Goal: Transaction & Acquisition: Subscribe to service/newsletter

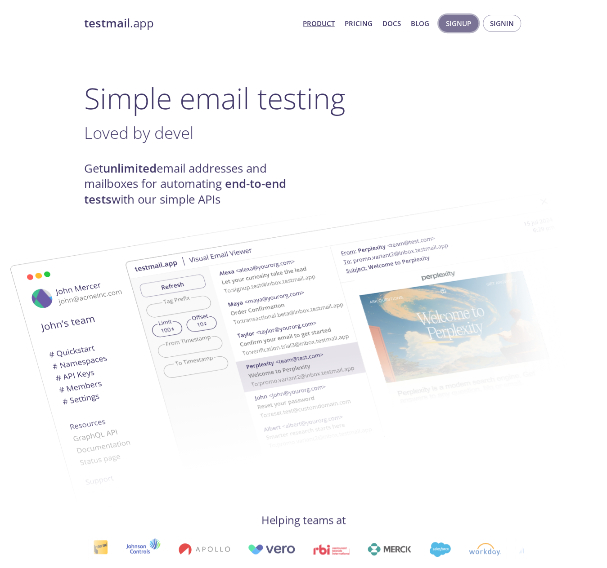
click at [461, 23] on span "Signup" at bounding box center [458, 24] width 25 height 12
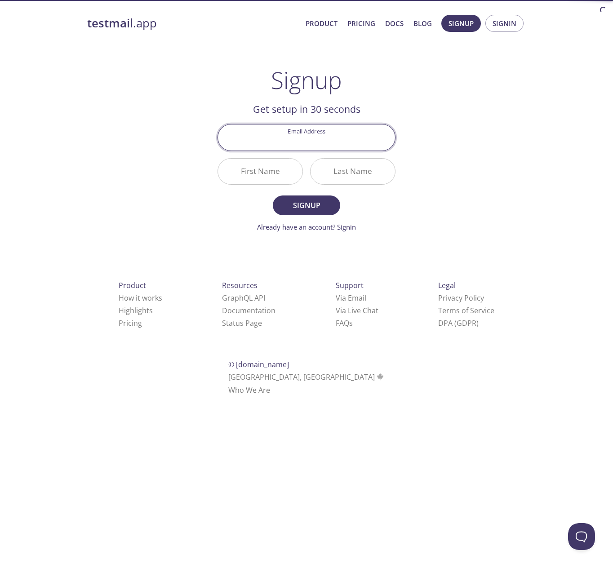
click at [320, 144] on input "Email Address" at bounding box center [306, 138] width 177 height 26
type input "[EMAIL_ADDRESS][DOMAIN_NAME]"
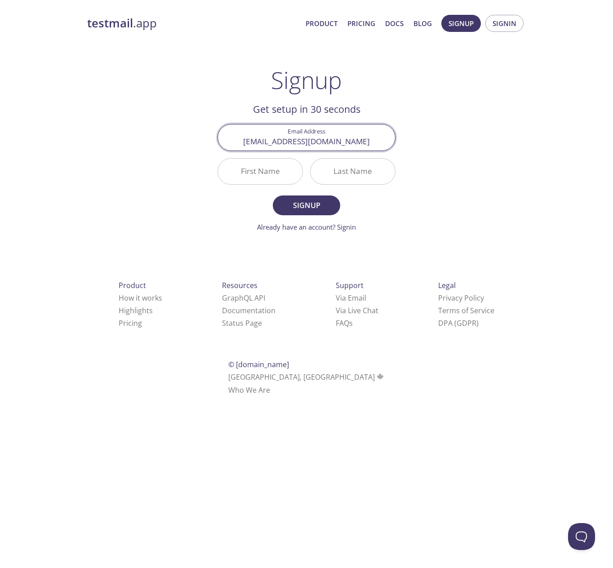
click at [267, 177] on input "First Name" at bounding box center [260, 172] width 85 height 26
type input "Yuu"
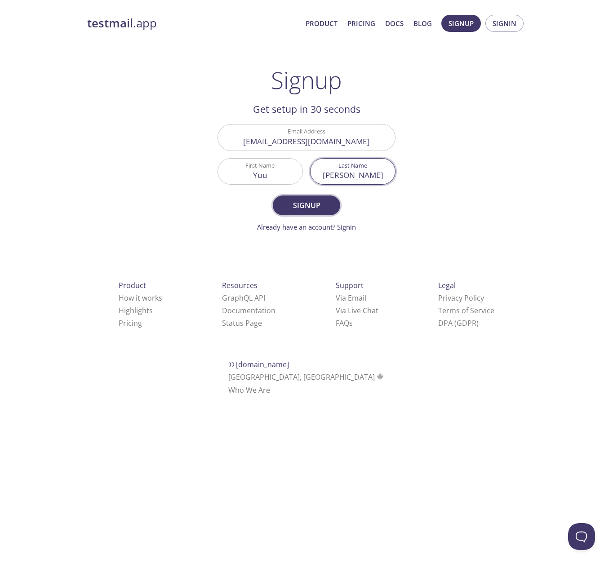
type input "[PERSON_NAME]"
click at [324, 208] on span "Signup" at bounding box center [307, 205] width 48 height 13
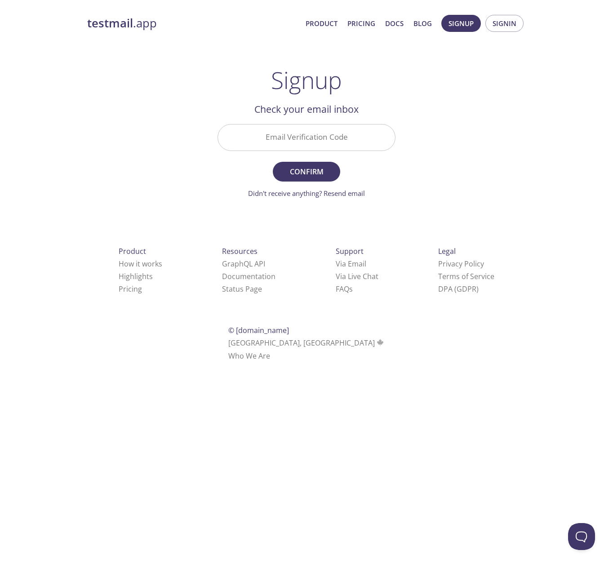
click at [298, 139] on input "Email Verification Code" at bounding box center [306, 138] width 177 height 26
paste input "D3XJRRN"
type input "D3XJRRN"
drag, startPoint x: 155, startPoint y: 174, endPoint x: 190, endPoint y: 173, distance: 35.1
click at [155, 174] on div "testmail .app Product Pricing Docs Blog Signup Signin Signup Get setup in 30 se…" at bounding box center [306, 198] width 460 height 379
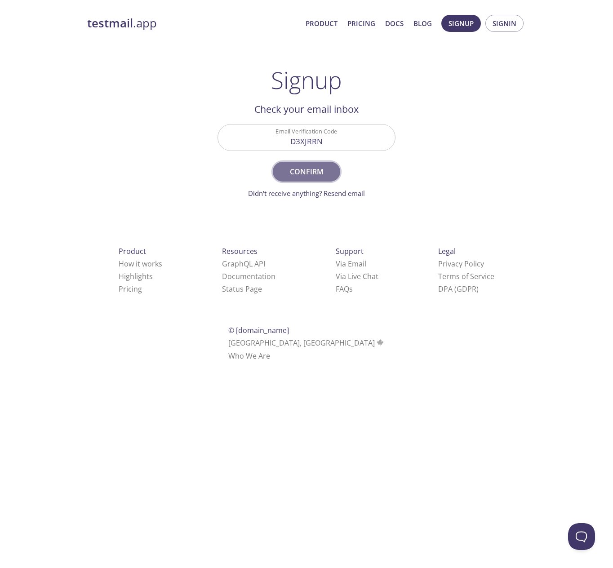
click at [318, 178] on span "Confirm" at bounding box center [307, 171] width 48 height 13
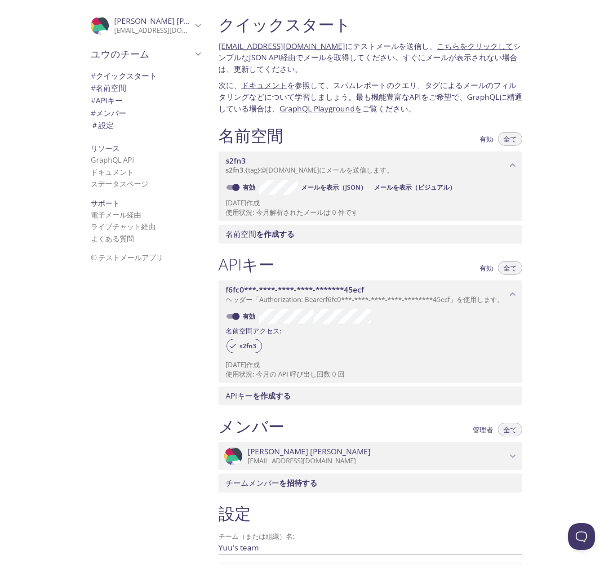
click at [107, 354] on div ".cls-1 { fill: #6d5ca8; } .cls-2 { fill: #3fc191; } .cls-3 { fill: #3b4752; } .…" at bounding box center [143, 284] width 135 height 568
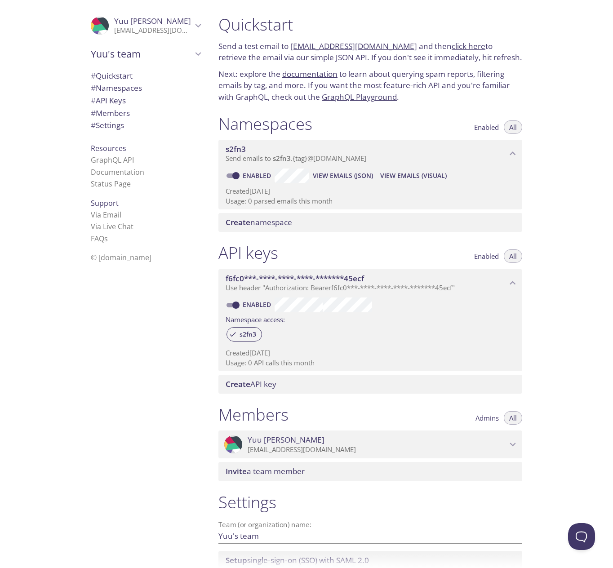
click at [106, 89] on span "# Namespaces" at bounding box center [116, 88] width 51 height 10
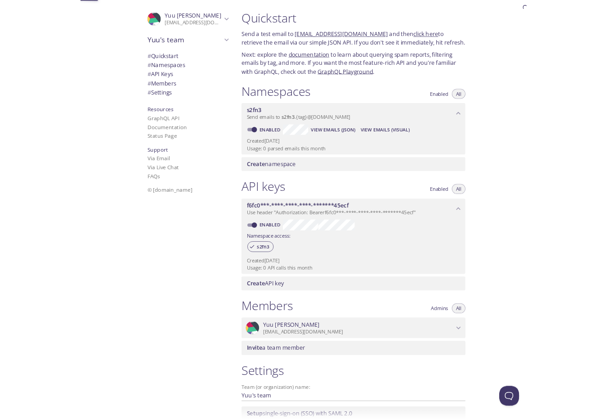
scroll to position [1, 0]
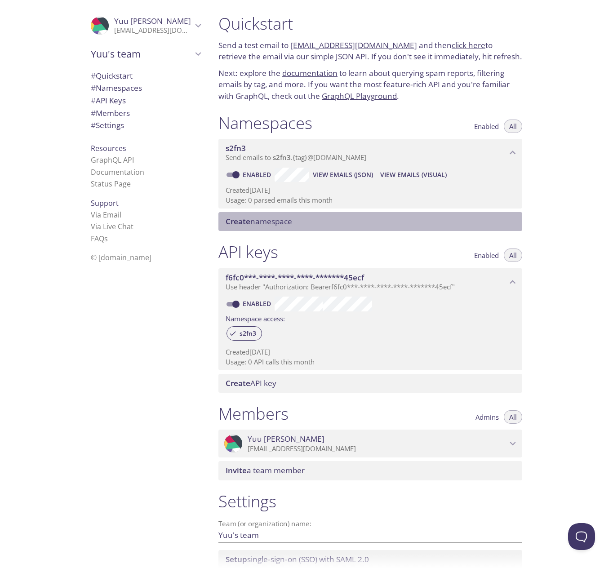
click at [290, 223] on span "Create namespace" at bounding box center [259, 221] width 67 height 10
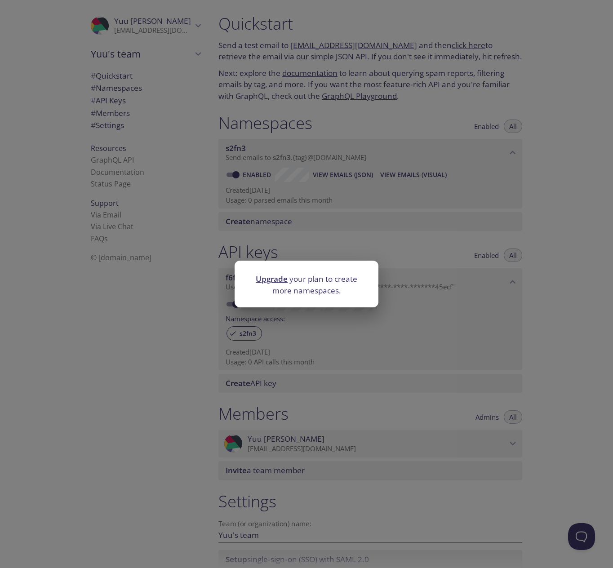
click at [329, 182] on div "Upgrade your plan to create more namespaces." at bounding box center [306, 284] width 613 height 568
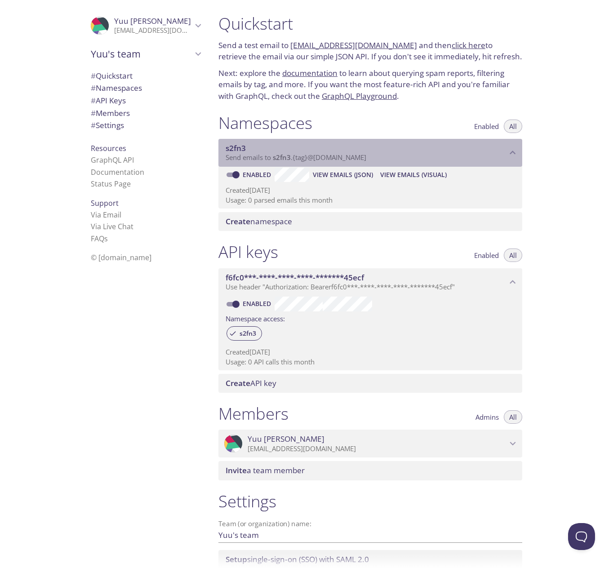
click at [299, 157] on span "Send emails to s2fn3 . {tag} @inbox.testmail.app" at bounding box center [296, 157] width 141 height 9
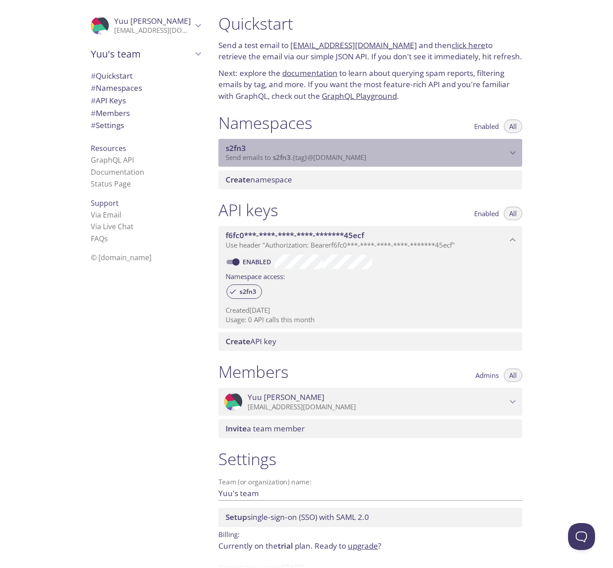
click at [299, 157] on span "Send emails to s2fn3 . {tag} @inbox.testmail.app" at bounding box center [296, 157] width 141 height 9
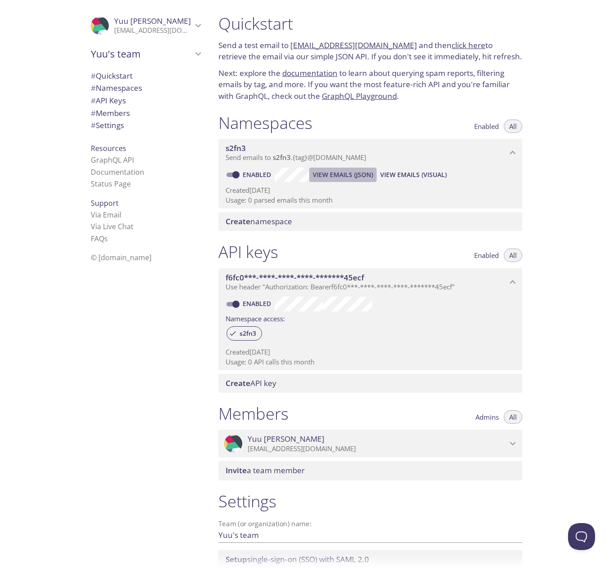
click at [315, 175] on span "View Emails (JSON)" at bounding box center [343, 175] width 60 height 11
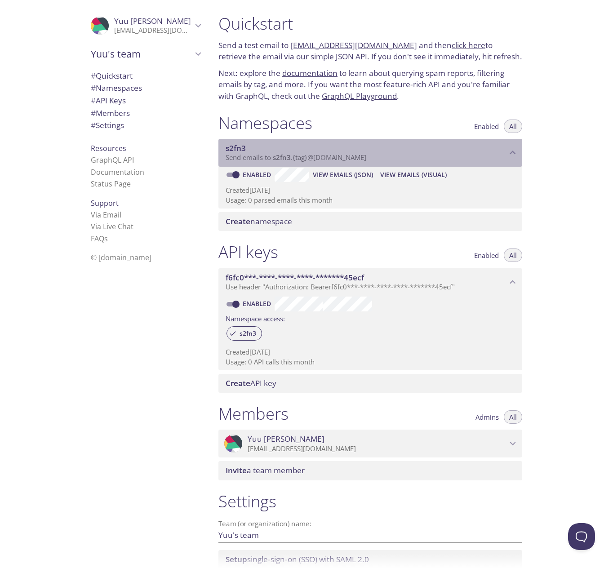
click at [322, 159] on span "Send emails to s2fn3 . {tag} @inbox.testmail.app" at bounding box center [296, 157] width 141 height 9
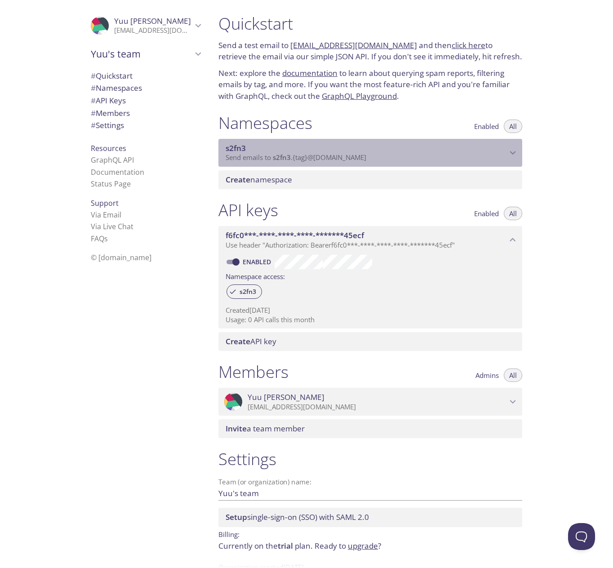
click at [322, 159] on span "Send emails to s2fn3 . {tag} @inbox.testmail.app" at bounding box center [296, 157] width 141 height 9
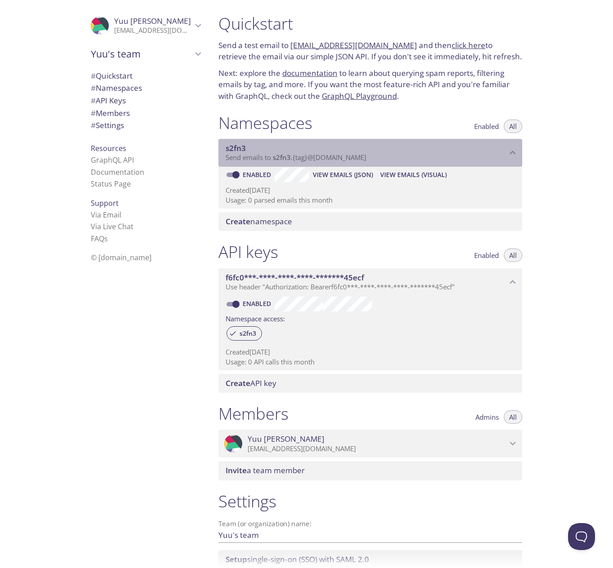
drag, startPoint x: 375, startPoint y: 157, endPoint x: 292, endPoint y: 157, distance: 83.2
click at [292, 157] on p "Send emails to s2fn3 . {tag} @inbox.testmail.app" at bounding box center [366, 157] width 281 height 9
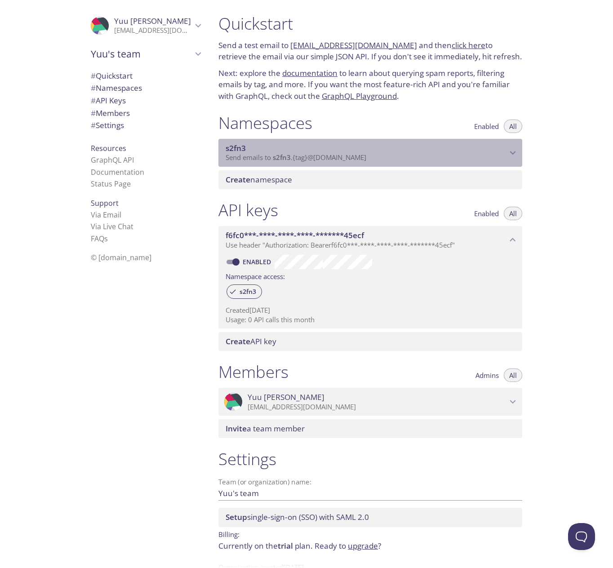
click at [292, 157] on span "Send emails to s2fn3 . {tag} @inbox.testmail.app" at bounding box center [296, 157] width 141 height 9
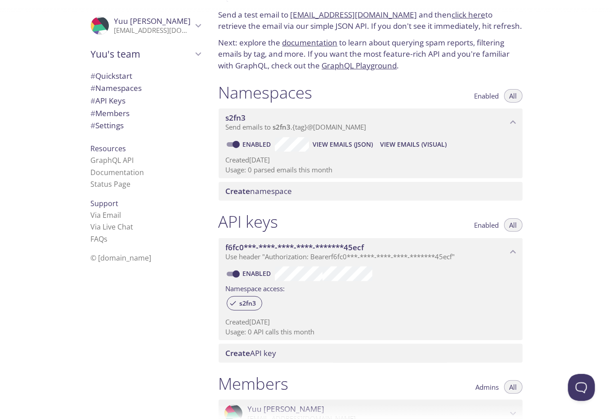
scroll to position [46, 0]
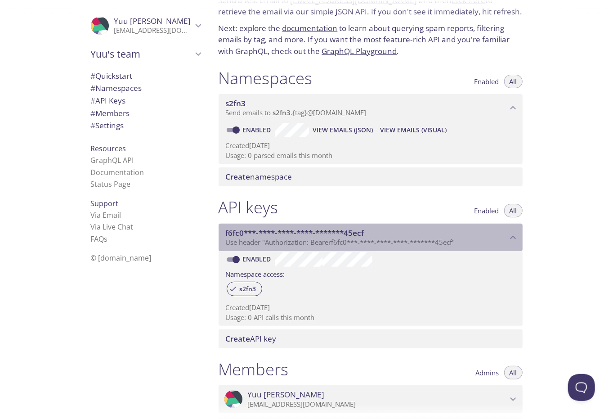
click at [348, 235] on span "f6fc0***-****-****-****-*******45ecf" at bounding box center [295, 233] width 138 height 10
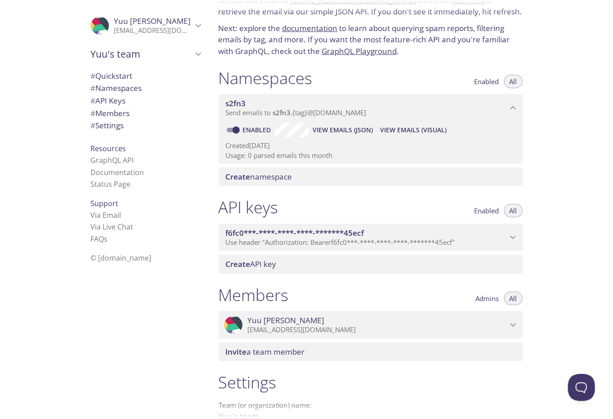
click at [348, 235] on span "f6fc0***-****-****-****-*******45ecf" at bounding box center [295, 233] width 138 height 10
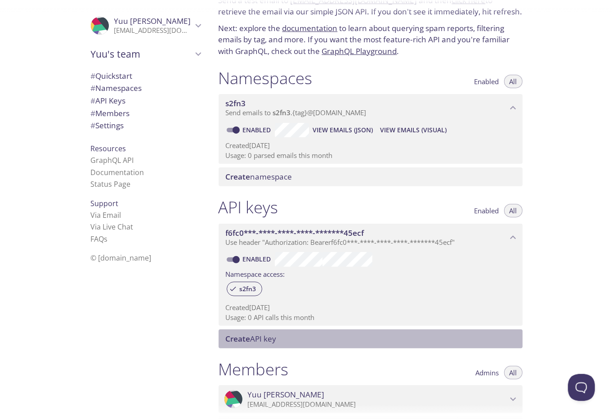
click at [254, 339] on span "Create API key" at bounding box center [251, 338] width 51 height 10
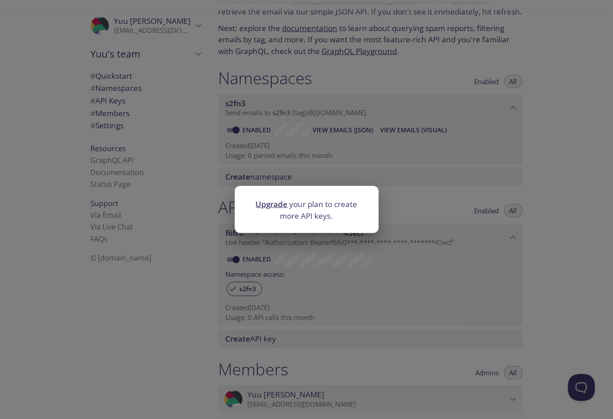
click at [252, 317] on div "Upgrade your plan to create more API keys." at bounding box center [306, 209] width 613 height 419
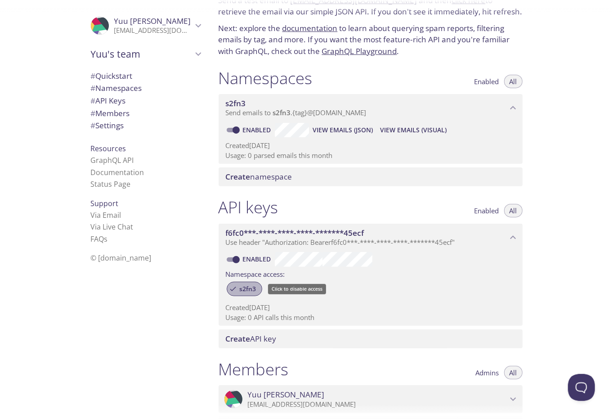
click at [250, 287] on span "s2fn3" at bounding box center [247, 289] width 27 height 8
click at [510, 210] on span "All" at bounding box center [513, 210] width 8 height 0
click at [486, 210] on span "Enabled" at bounding box center [486, 210] width 25 height 0
click at [513, 210] on span "All" at bounding box center [513, 210] width 8 height 0
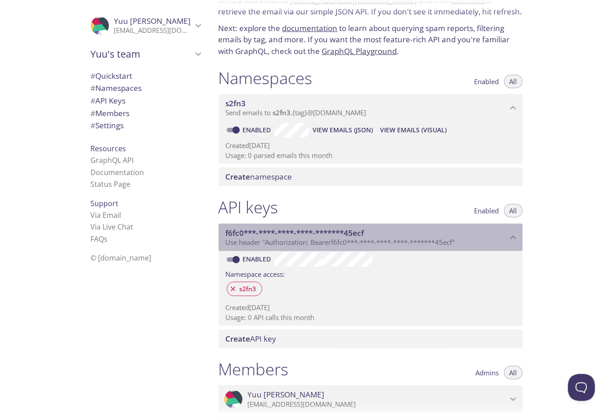
click at [337, 231] on span "f6fc0***-****-****-****-*******45ecf" at bounding box center [295, 233] width 138 height 10
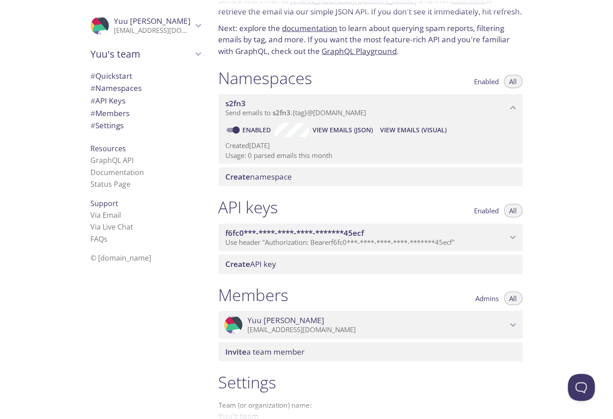
click at [337, 231] on span "f6fc0***-****-****-****-*******45ecf" at bounding box center [295, 233] width 138 height 10
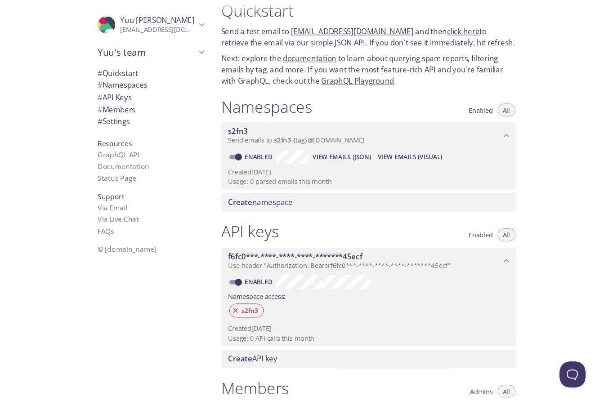
scroll to position [0, 0]
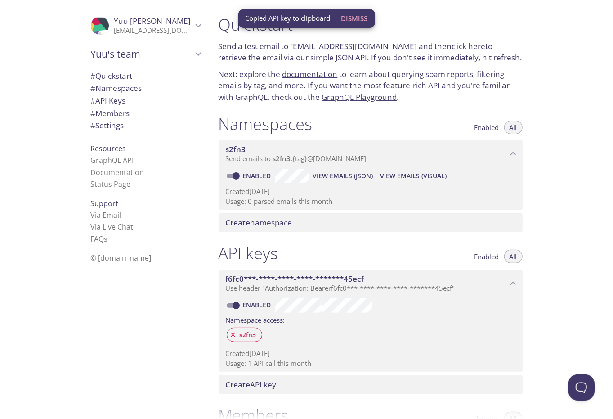
click at [579, 56] on div "Quickstart Send a test email to s2fn3.test@inbox.testmail.app and then click he…" at bounding box center [412, 209] width 402 height 419
click at [593, 88] on div "Quickstart Send a test email to s2fn3.test@inbox.testmail.app and then click he…" at bounding box center [412, 209] width 402 height 419
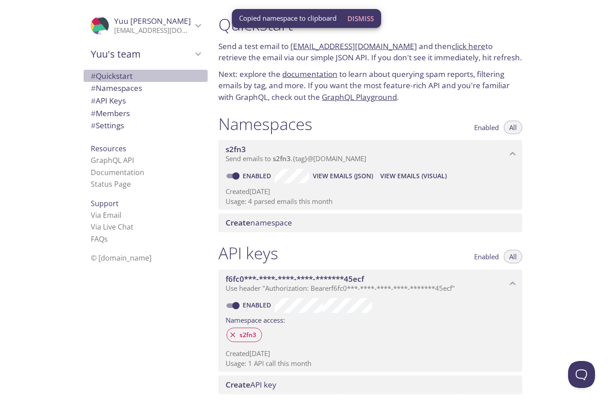
click at [117, 79] on span "# Quickstart" at bounding box center [112, 76] width 42 height 10
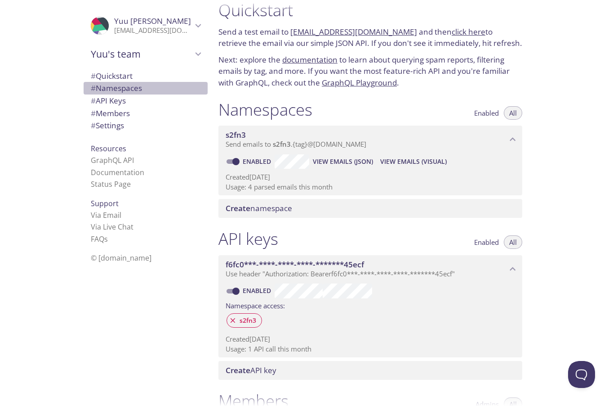
click at [115, 89] on span "# Namespaces" at bounding box center [116, 88] width 51 height 10
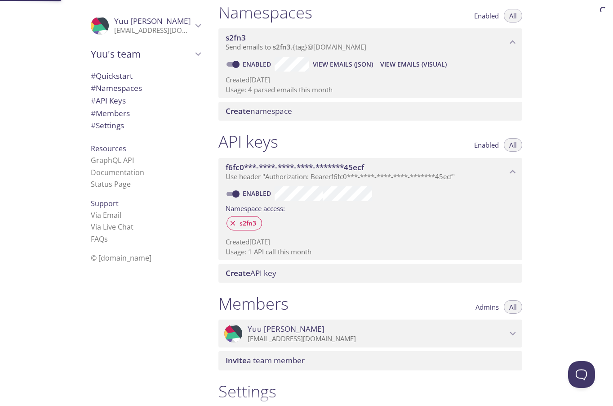
scroll to position [113, 0]
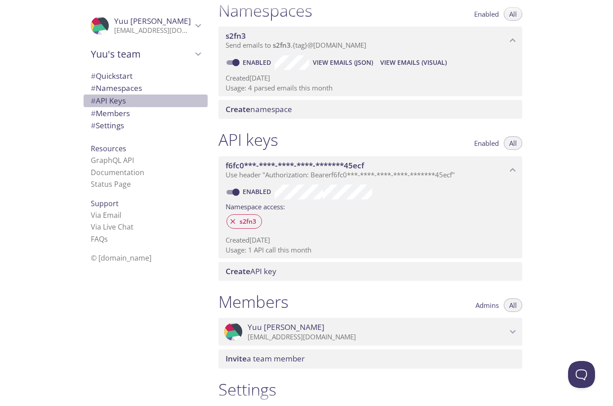
click at [114, 98] on span "# API Keys" at bounding box center [108, 100] width 35 height 10
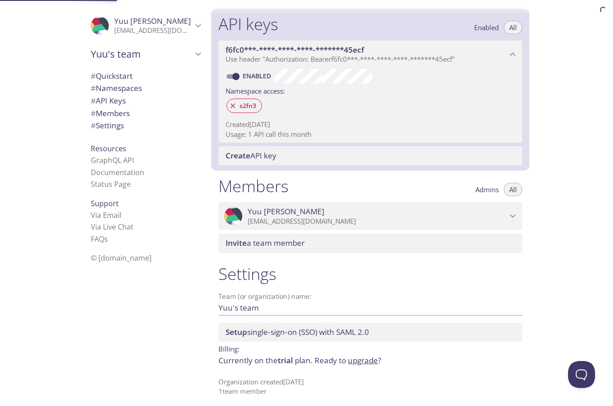
scroll to position [234, 0]
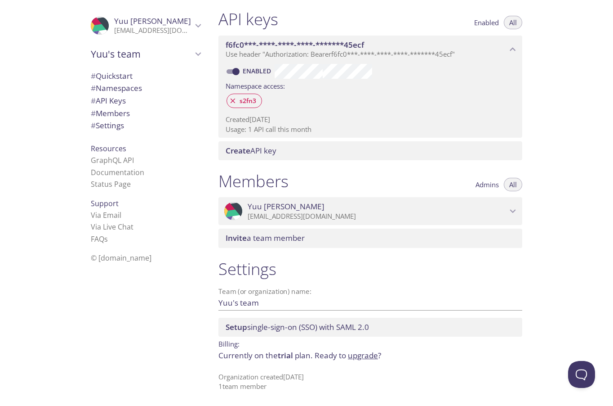
click at [121, 75] on span "# Quickstart" at bounding box center [112, 76] width 42 height 10
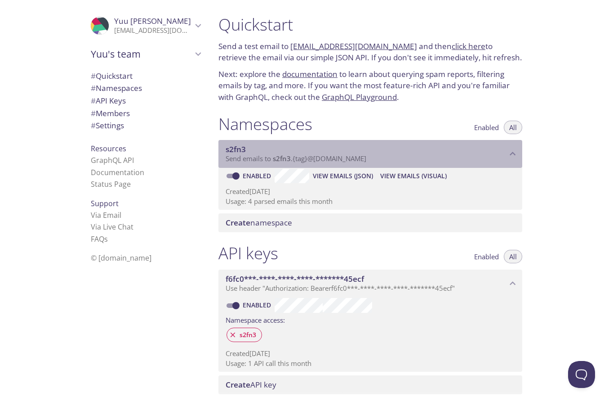
click at [388, 158] on p "Send emails to s2fn3 . {tag} @inbox.testmail.app" at bounding box center [366, 158] width 281 height 9
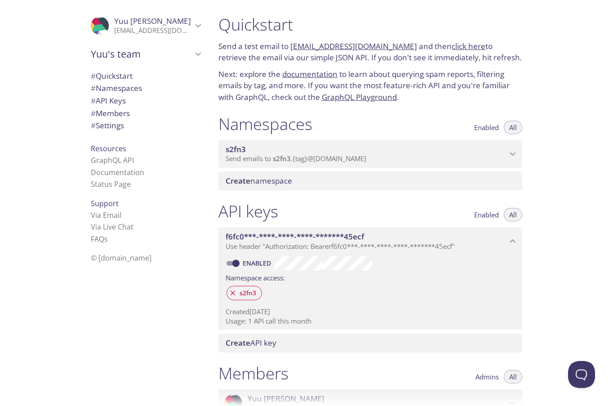
click at [388, 158] on p "Send emails to s2fn3 . {tag} @inbox.testmail.app" at bounding box center [366, 158] width 281 height 9
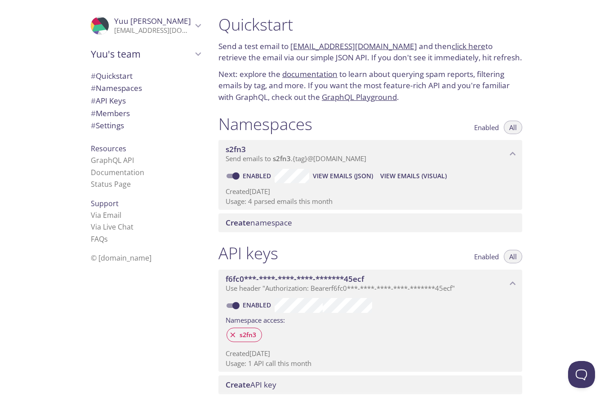
click at [344, 177] on span "View Emails (JSON)" at bounding box center [343, 175] width 60 height 11
click at [413, 175] on span "View Emails (Visual)" at bounding box center [413, 175] width 67 height 11
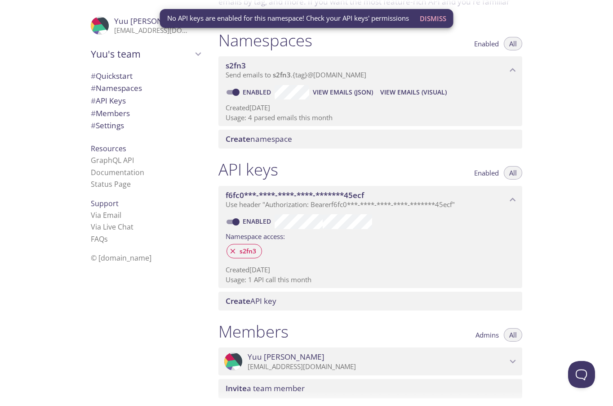
scroll to position [135, 0]
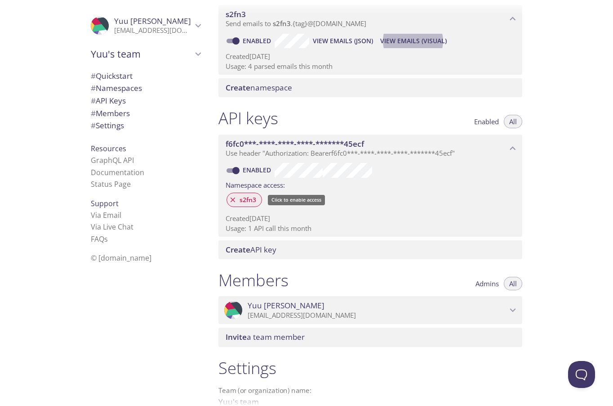
click at [233, 199] on icon at bounding box center [233, 199] width 5 height 5
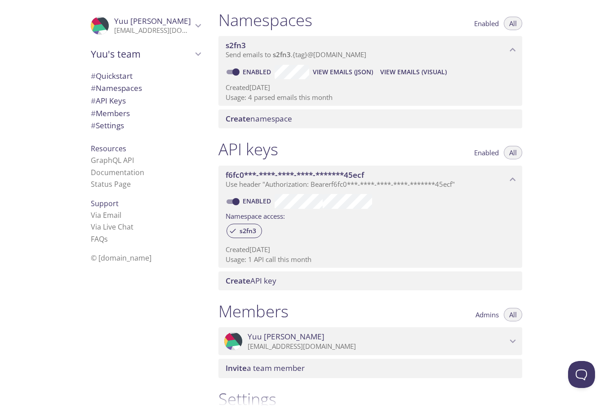
scroll to position [90, 0]
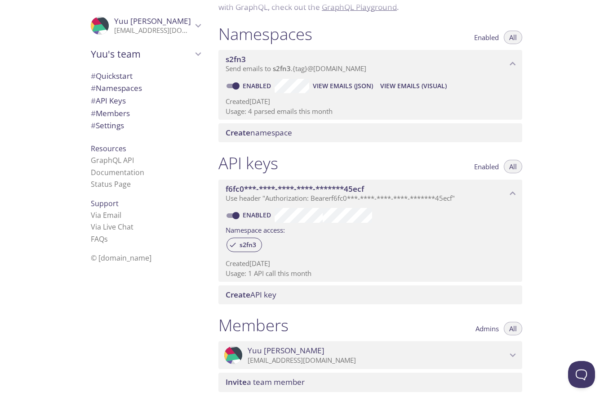
click at [410, 86] on span "View Emails (Visual)" at bounding box center [413, 85] width 67 height 11
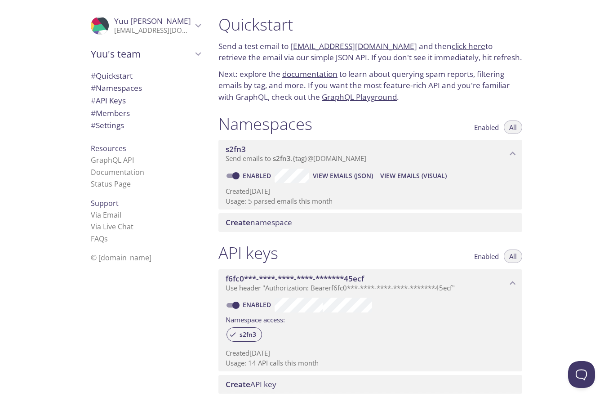
click at [139, 295] on div ".cls-1 { fill: #6d5ca8; } .cls-2 { fill: #3fc191; } .cls-3 { fill: #3b4752; } .…" at bounding box center [143, 203] width 135 height 406
drag, startPoint x: 419, startPoint y: 176, endPoint x: 404, endPoint y: 176, distance: 14.8
click at [404, 176] on span "View Emails (Visual)" at bounding box center [413, 175] width 67 height 11
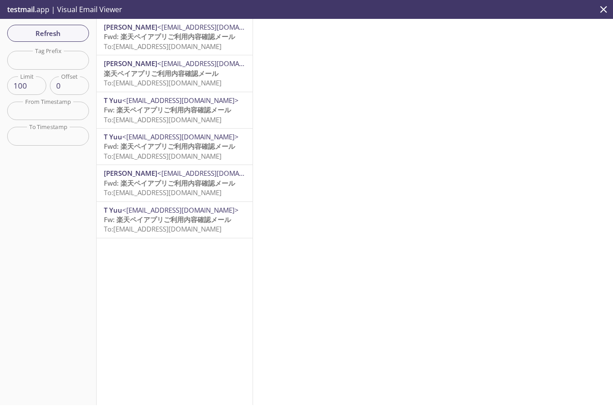
click at [172, 38] on span "Fwd: 楽天ペイアプリご利用内容確認メール" at bounding box center [169, 36] width 131 height 9
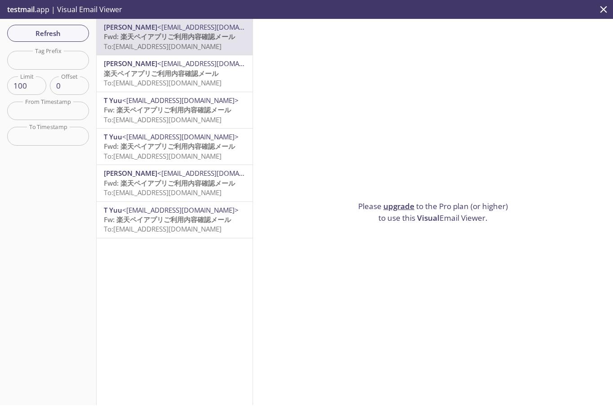
click at [168, 84] on span "To: s2fn3@inbox.testmail.app" at bounding box center [163, 82] width 118 height 9
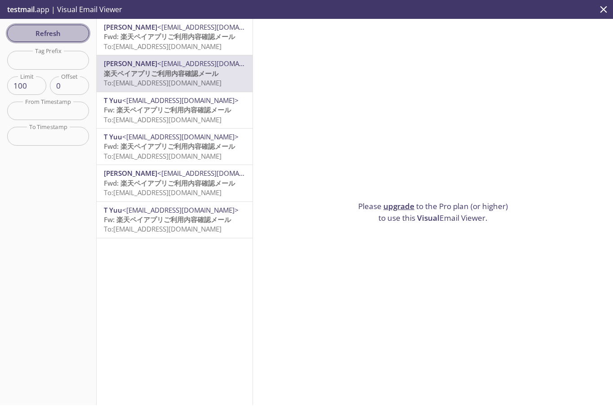
click at [63, 35] on span "Refresh" at bounding box center [47, 33] width 67 height 12
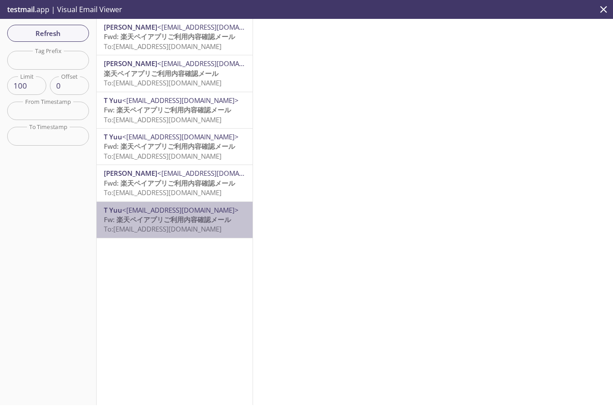
click at [188, 229] on span "To: s2fn3@inbox.testmail.app" at bounding box center [163, 228] width 118 height 9
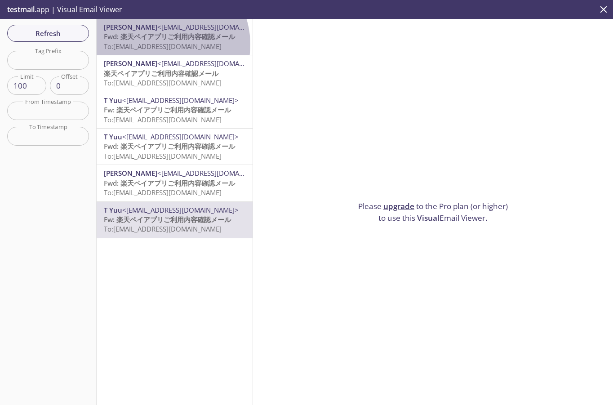
click at [163, 45] on span "To: s2fn3@inbox.testmail.app" at bounding box center [163, 46] width 118 height 9
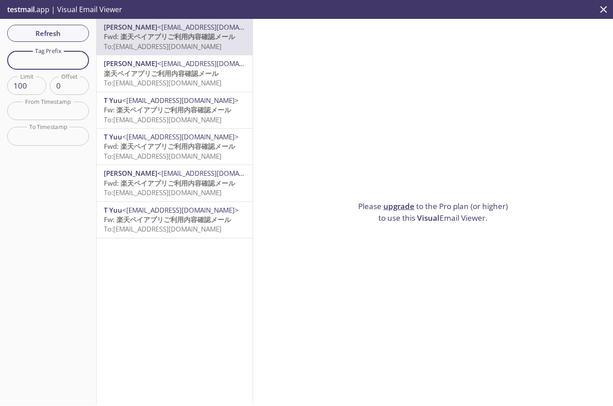
click at [46, 63] on input "text" at bounding box center [48, 60] width 82 height 18
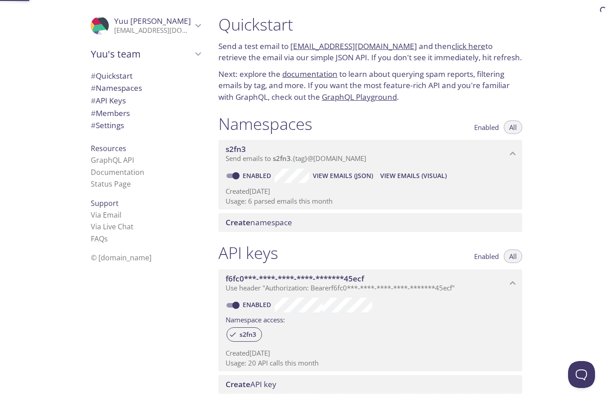
scroll to position [14, 0]
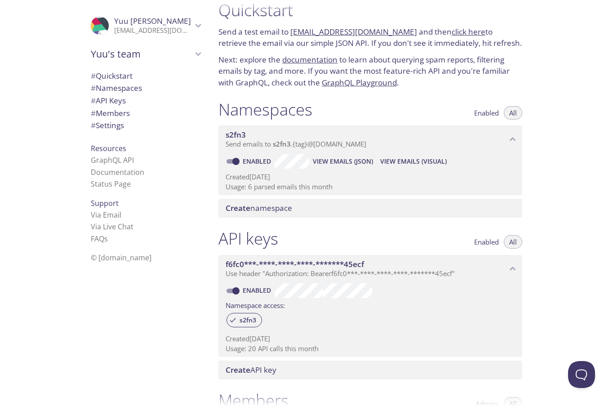
click at [421, 161] on span "View Emails (Visual)" at bounding box center [413, 161] width 67 height 11
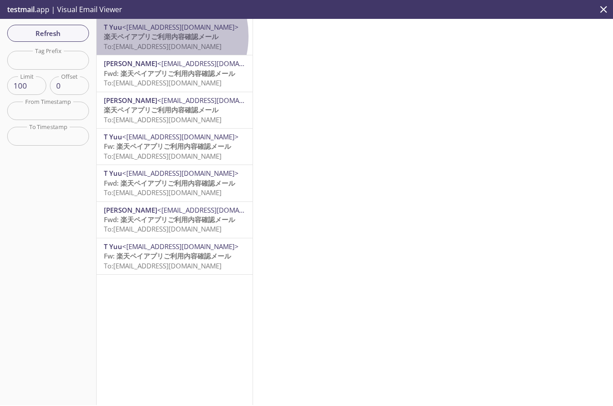
click at [156, 36] on span "楽天ペイアプリご利用内容確認メール" at bounding box center [161, 36] width 115 height 9
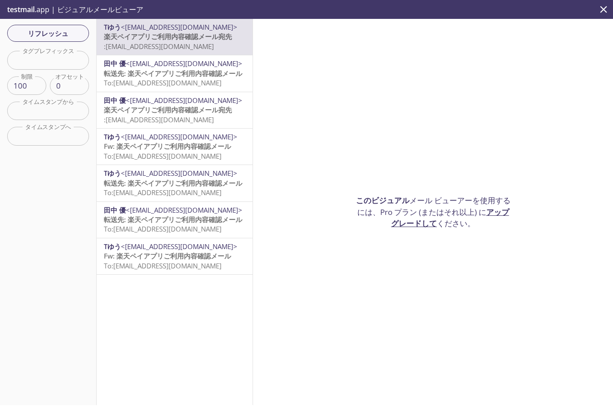
drag, startPoint x: 332, startPoint y: 118, endPoint x: 313, endPoint y: 2, distance: 118.1
click at [328, 43] on div "このビジュアル メール ビューアーを使用するには、Pro プラン (またはそれ以上) に アップグレードして ください 。" at bounding box center [433, 212] width 360 height 386
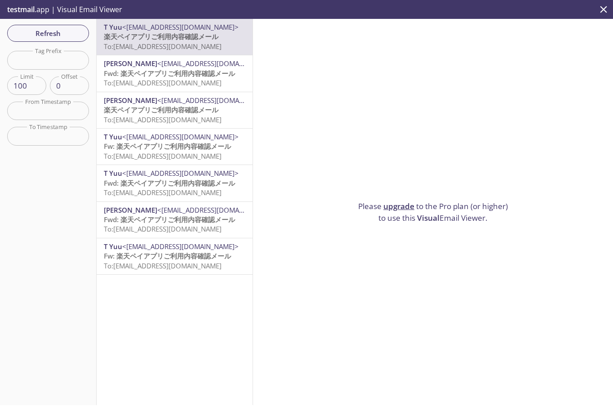
drag, startPoint x: 505, startPoint y: 217, endPoint x: 351, endPoint y: 203, distance: 155.3
click at [355, 203] on p "Please upgrade to the Pro plan (or higher) to use this Visual Email Viewer." at bounding box center [433, 212] width 157 height 23
copy p "Please upgrade to the Pro plan (or higher) to use this Visual Email Viewer."
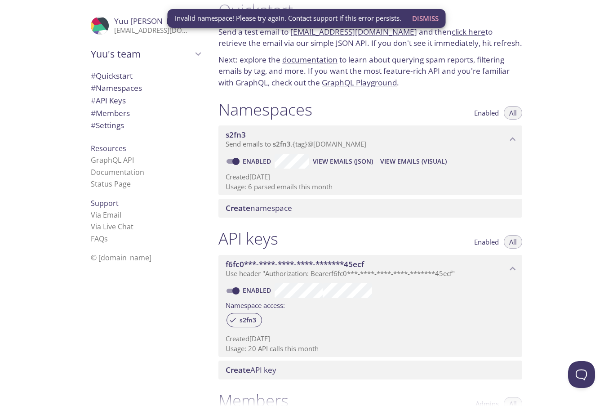
click at [360, 162] on span "View Emails (JSON)" at bounding box center [343, 161] width 60 height 11
